Goal: Find specific page/section: Find specific page/section

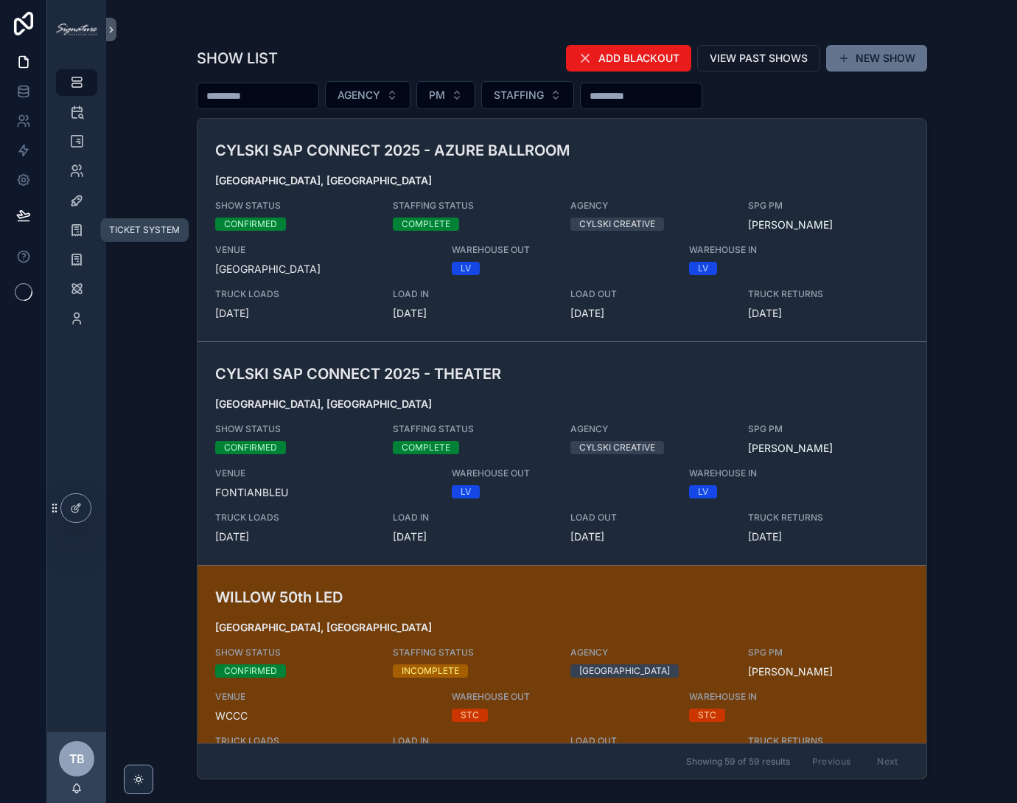
click at [83, 229] on icon "scrollable content" at bounding box center [76, 230] width 15 height 15
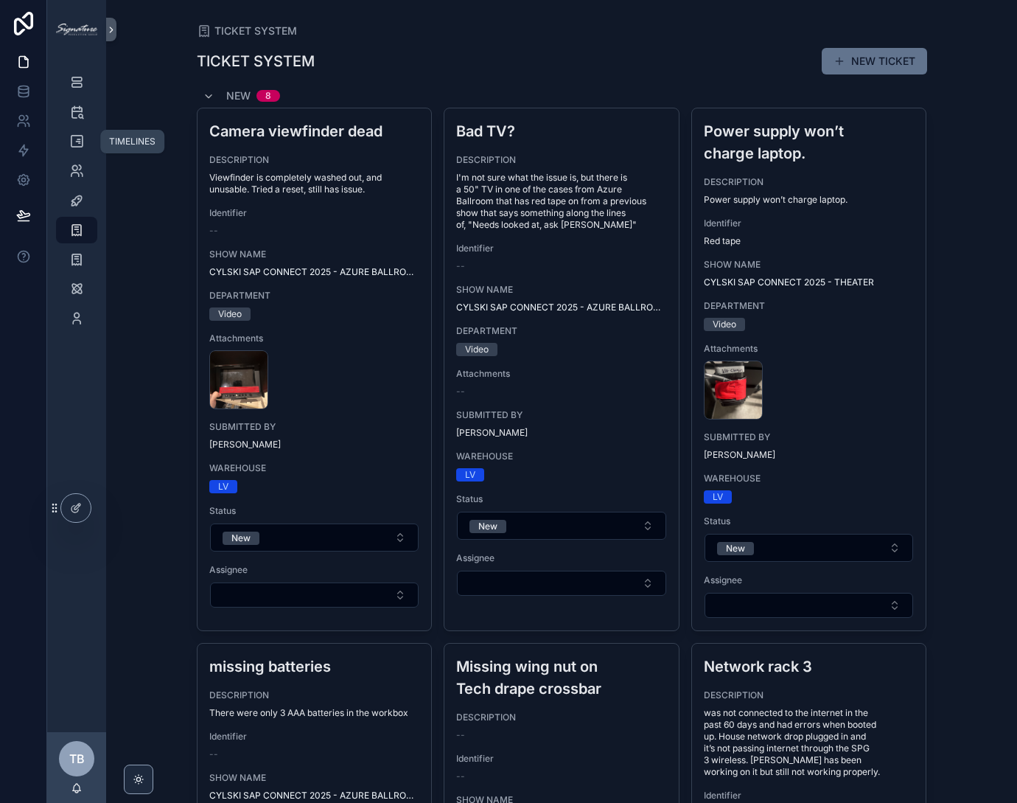
click at [71, 138] on icon "scrollable content" at bounding box center [76, 141] width 15 height 15
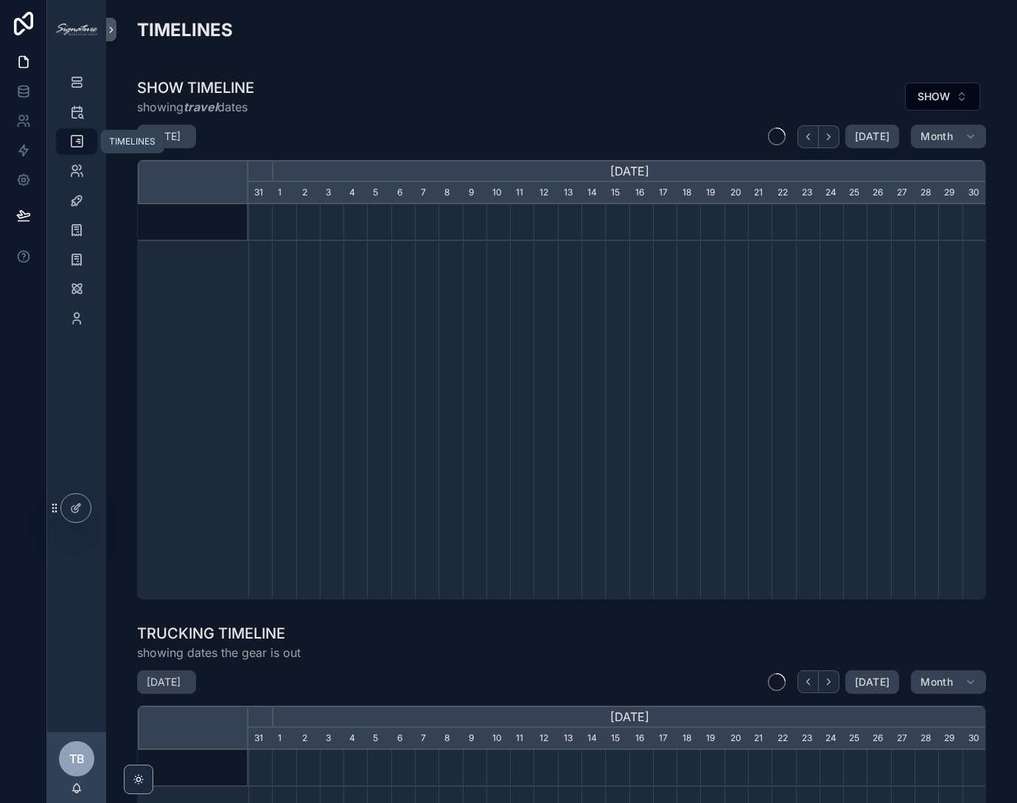
scroll to position [0, 738]
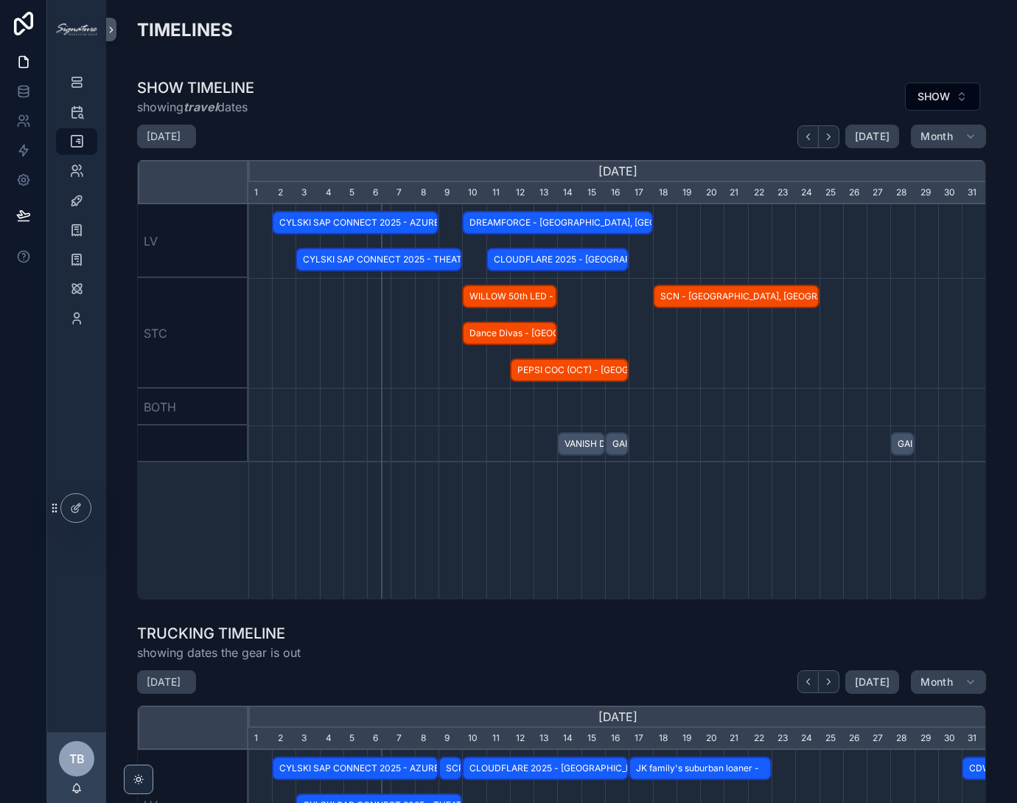
click at [937, 86] on button "SHOW" at bounding box center [942, 97] width 75 height 28
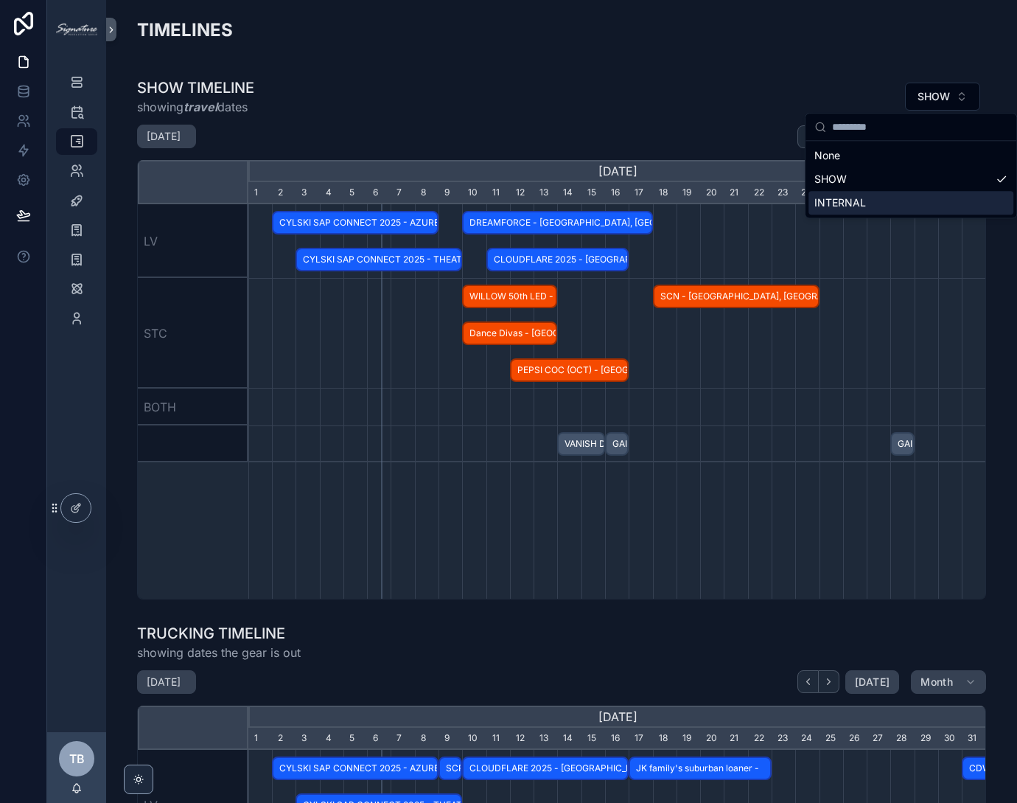
click at [927, 209] on div "INTERNAL" at bounding box center [911, 203] width 205 height 24
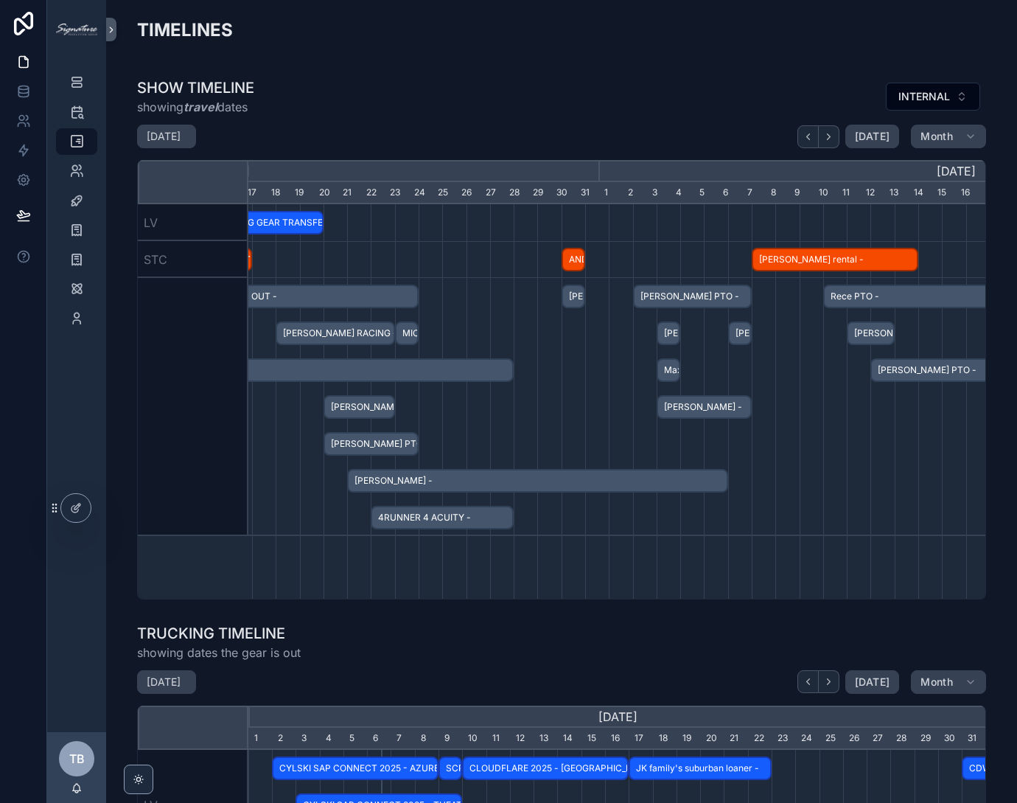
click at [625, 414] on div "scrollable content" at bounding box center [771, 407] width 2214 height 258
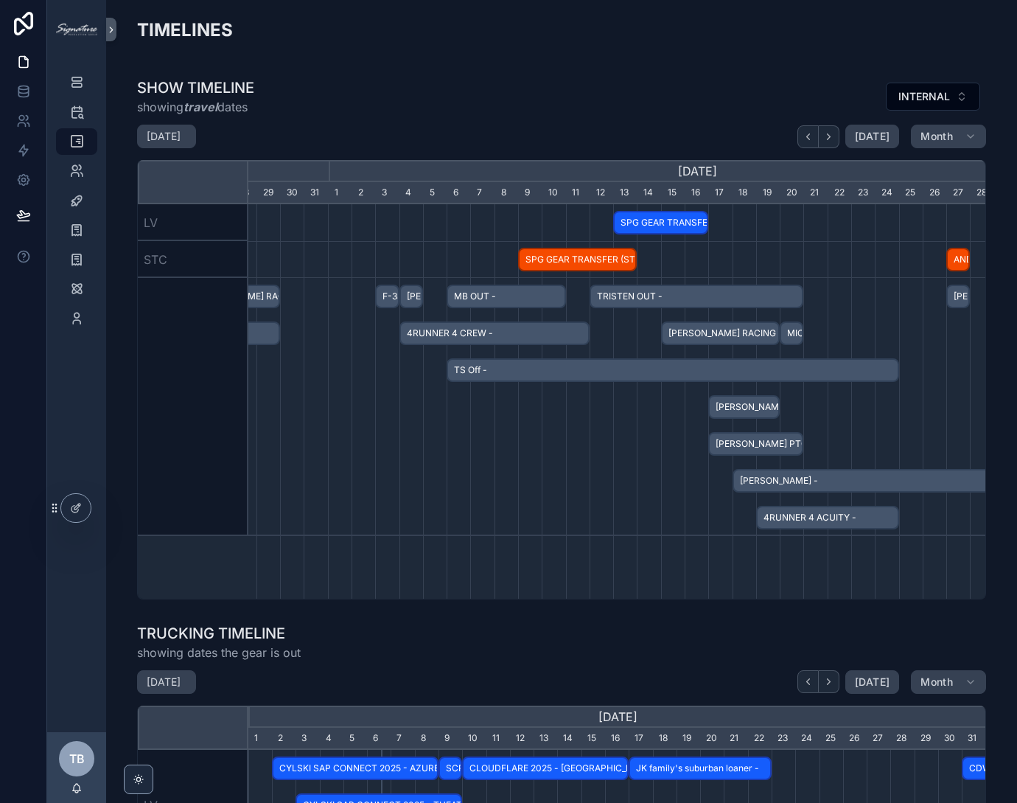
scroll to position [0, 691]
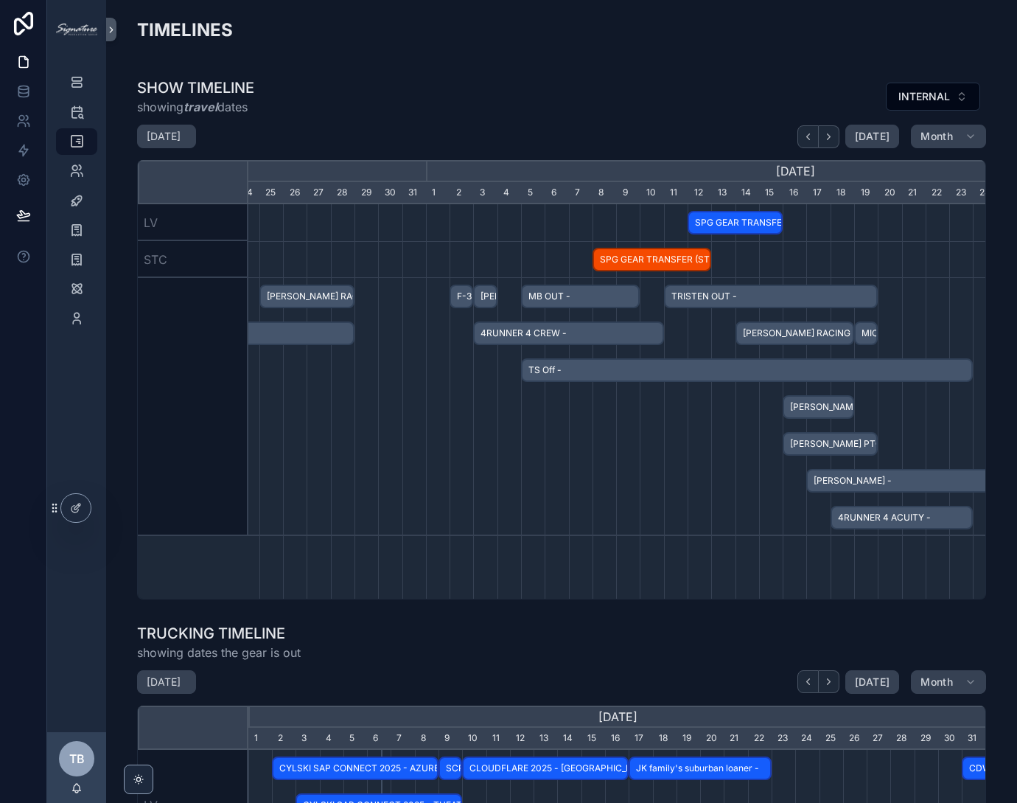
click at [658, 60] on div "TIMELINES SHOW TIMELINE showing travel dates INTERNAL July 2025 Today Month Jun…" at bounding box center [561, 622] width 911 height 1245
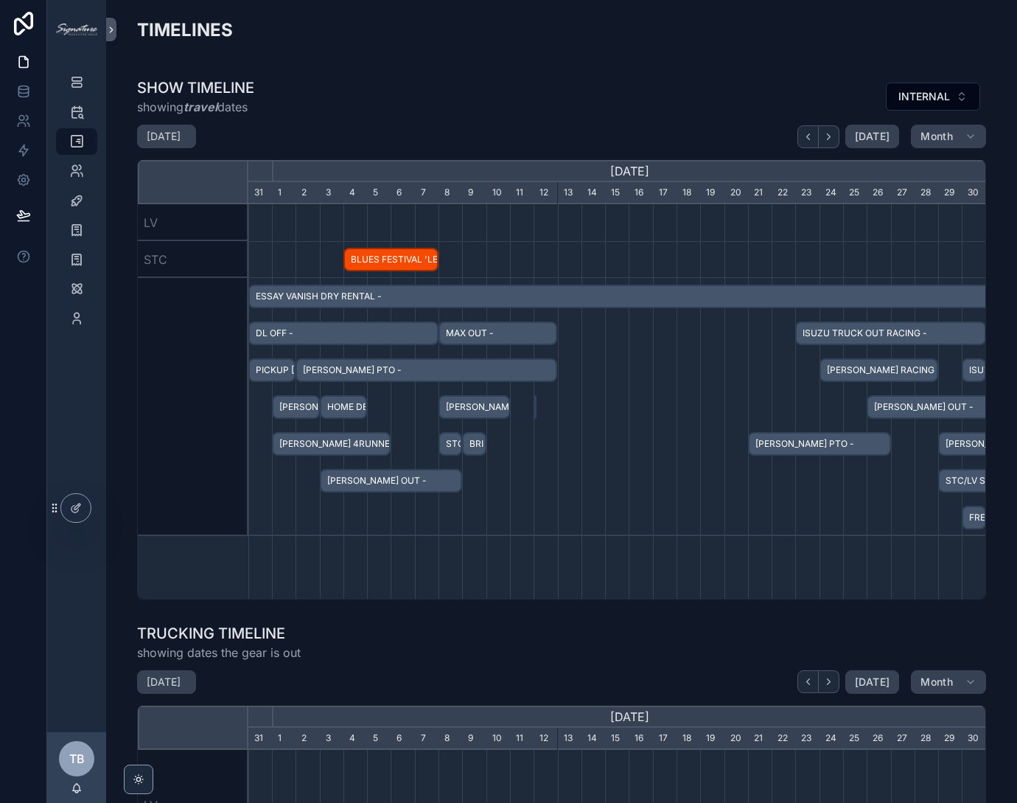
scroll to position [0, 738]
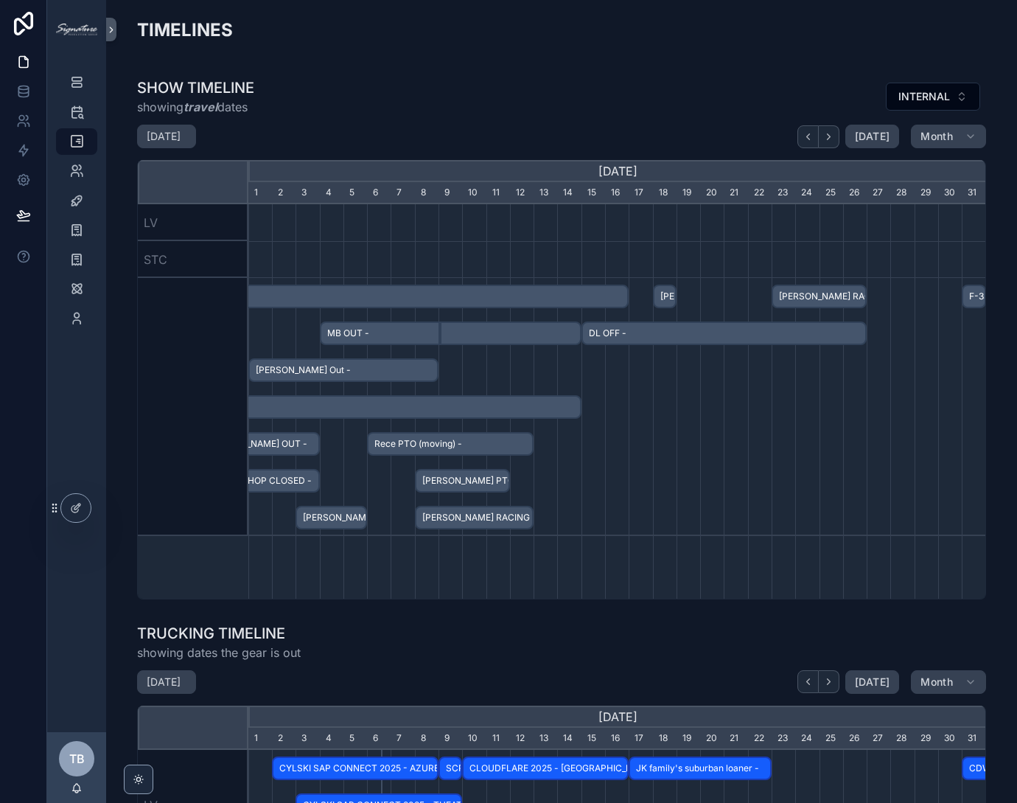
click at [874, 125] on div "[DATE] [DATE] Month" at bounding box center [561, 137] width 849 height 24
click at [876, 133] on span "[DATE]" at bounding box center [872, 136] width 35 height 13
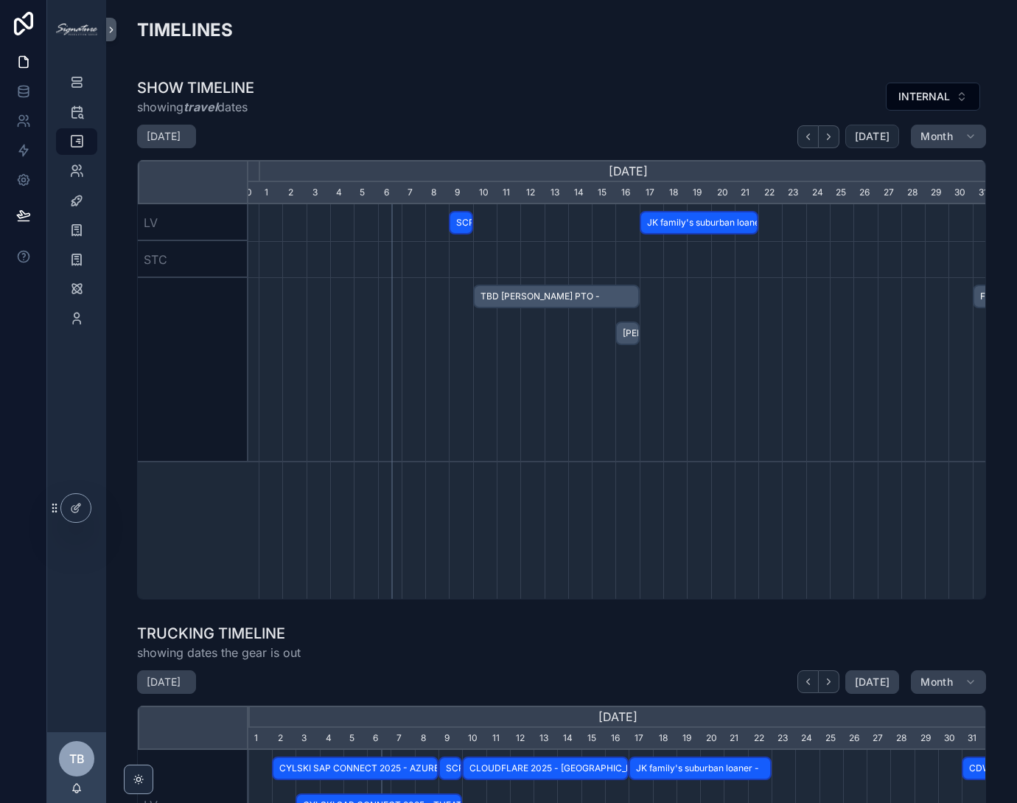
scroll to position [0, 738]
